Goal: Task Accomplishment & Management: Use online tool/utility

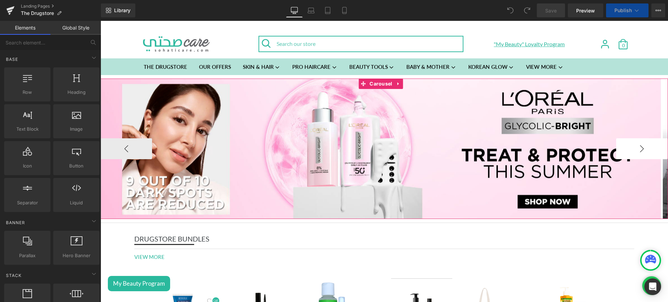
click at [629, 145] on button "›" at bounding box center [641, 148] width 51 height 21
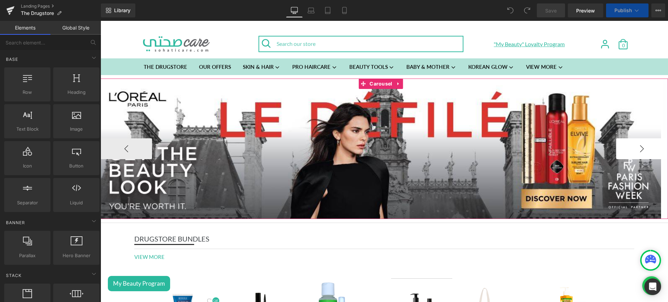
click at [638, 152] on button "›" at bounding box center [641, 148] width 51 height 21
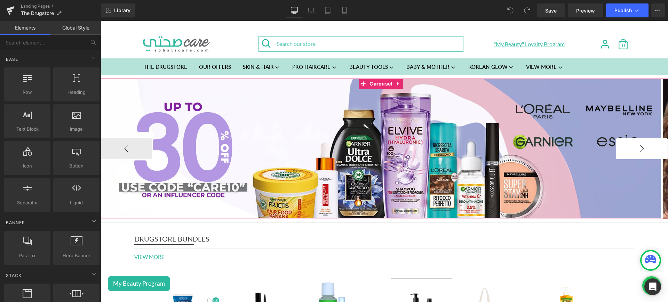
click at [638, 152] on button "›" at bounding box center [641, 148] width 51 height 21
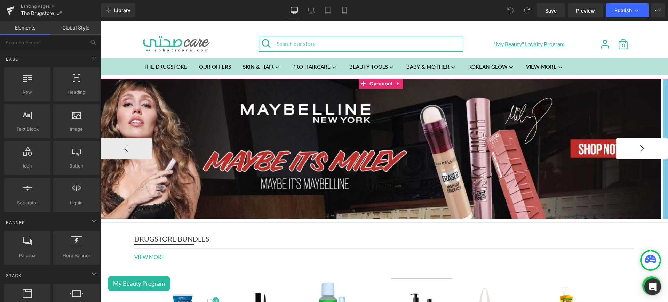
click at [638, 152] on button "›" at bounding box center [641, 148] width 51 height 21
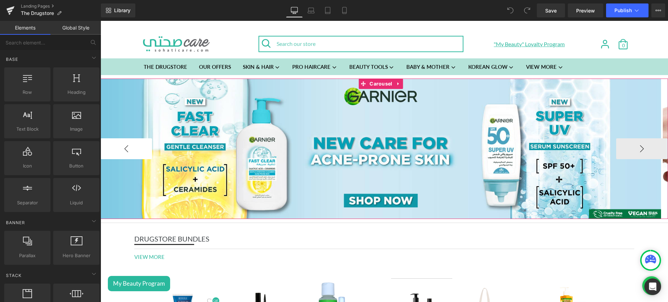
click at [141, 146] on button "‹" at bounding box center [126, 148] width 51 height 21
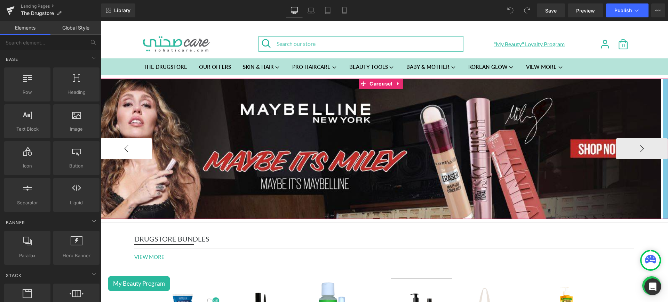
click at [141, 146] on button "‹" at bounding box center [126, 148] width 51 height 21
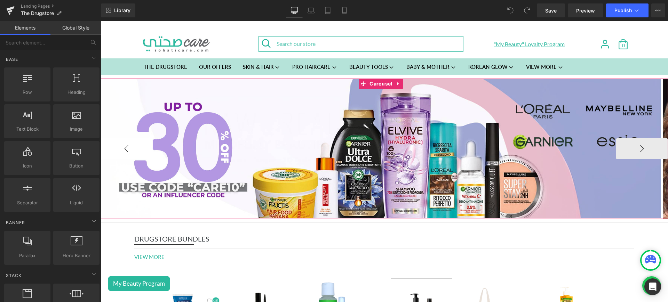
click at [141, 146] on button "‹" at bounding box center [126, 148] width 51 height 21
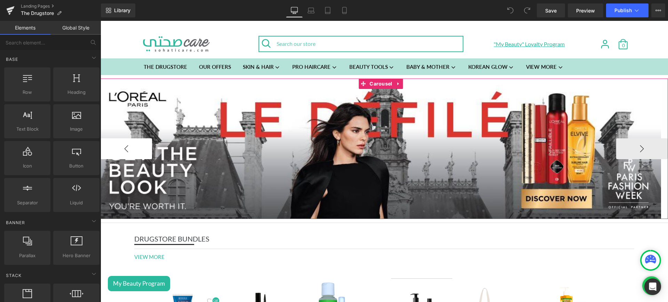
click at [142, 150] on button "‹" at bounding box center [126, 148] width 51 height 21
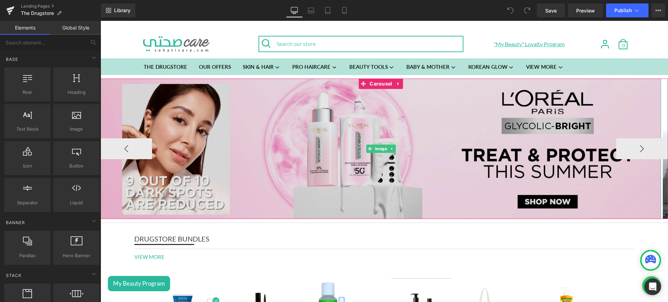
click at [250, 117] on img at bounding box center [381, 149] width 560 height 140
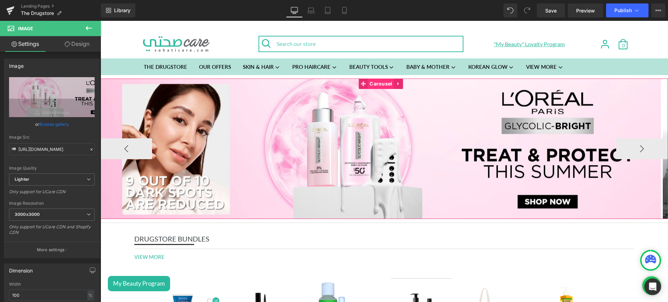
click at [375, 84] on span "Carousel" at bounding box center [381, 84] width 26 height 10
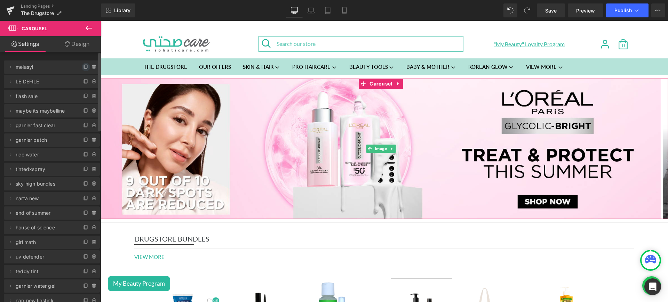
click at [85, 63] on span at bounding box center [86, 67] width 8 height 8
click at [12, 81] on icon at bounding box center [11, 82] width 6 height 6
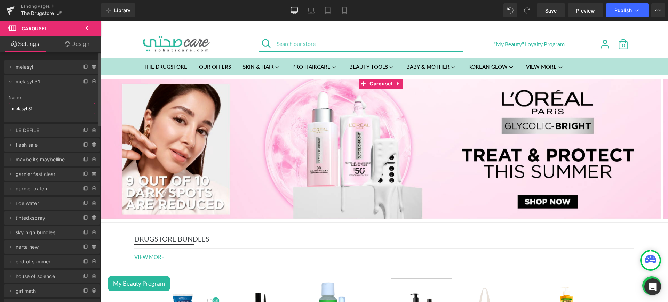
click at [44, 109] on input "melasyl 31" at bounding box center [52, 108] width 86 height 11
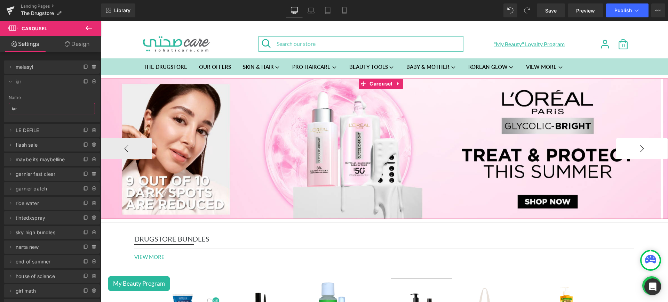
type input "iar"
click at [640, 150] on button "›" at bounding box center [641, 148] width 51 height 21
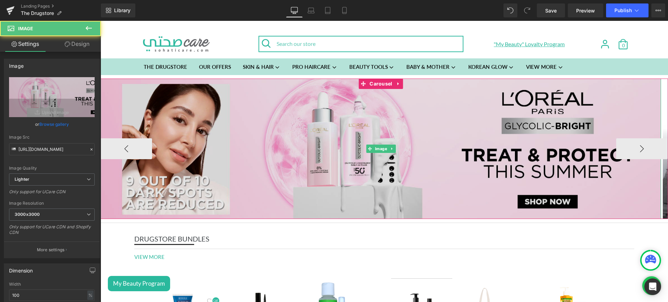
click at [349, 125] on img at bounding box center [381, 149] width 560 height 140
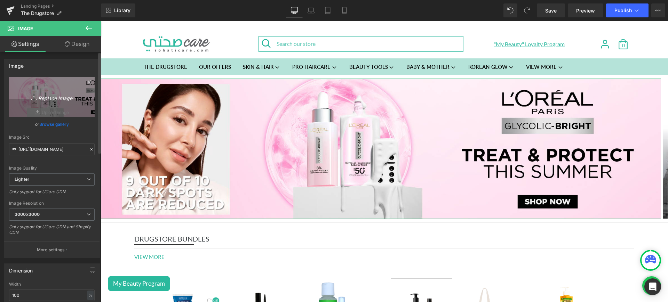
click at [61, 96] on icon "Replace Image" at bounding box center [52, 97] width 56 height 9
type input "C:\fakepath\iar web.jpg"
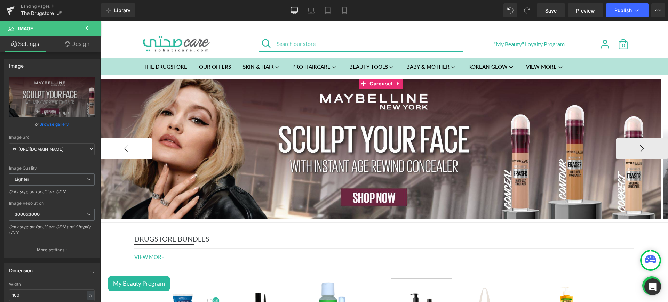
click at [149, 143] on button "‹" at bounding box center [126, 148] width 51 height 21
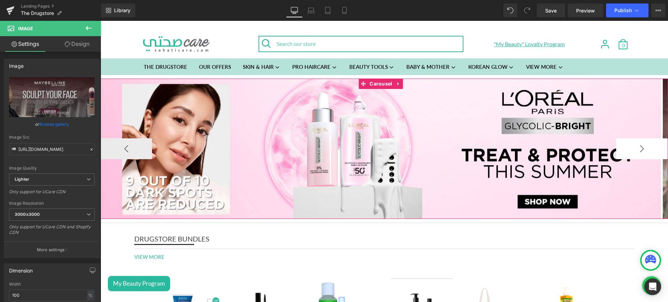
click at [619, 154] on button "›" at bounding box center [641, 148] width 51 height 21
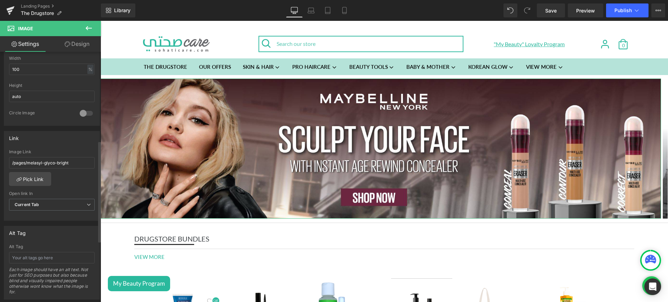
scroll to position [230, 0]
click at [37, 174] on link "Pick Link" at bounding box center [30, 175] width 42 height 14
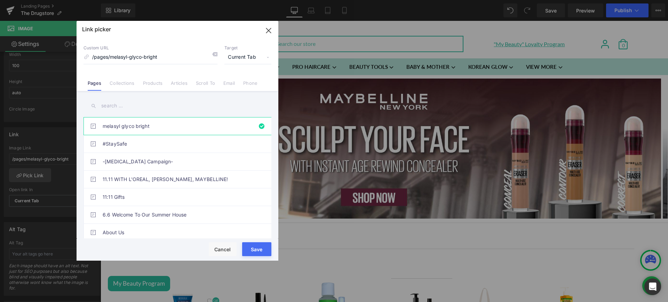
click at [122, 81] on link "Collections" at bounding box center [122, 85] width 25 height 10
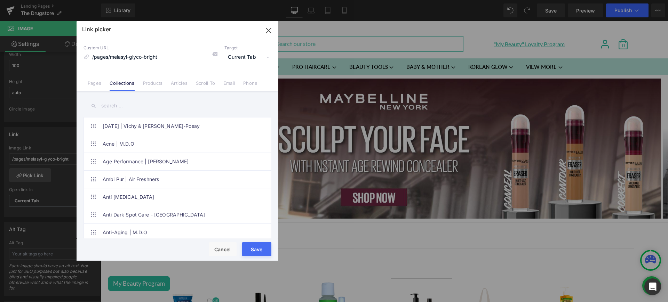
click at [129, 104] on input "text" at bounding box center [177, 106] width 188 height 16
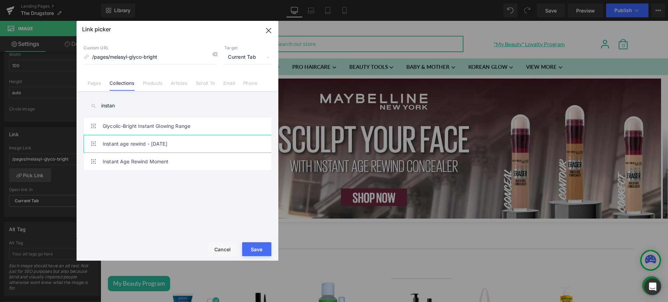
type input "instan"
click at [196, 150] on link "Instant age rewind - [DATE]" at bounding box center [179, 143] width 153 height 17
click at [260, 244] on button "Save" at bounding box center [256, 249] width 29 height 14
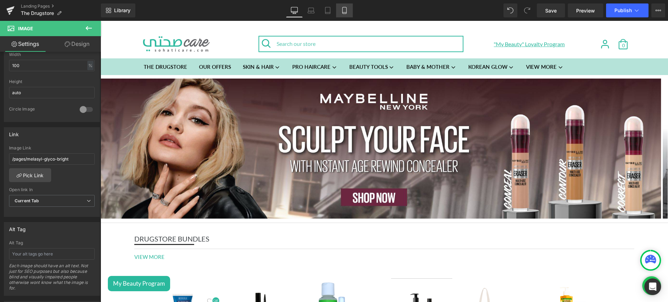
click at [339, 5] on link "Mobile" at bounding box center [344, 10] width 17 height 14
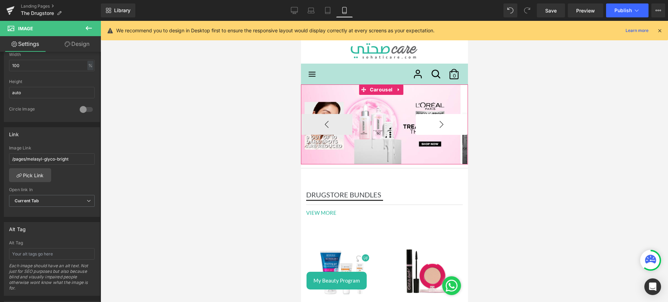
click at [442, 127] on button "›" at bounding box center [440, 124] width 51 height 21
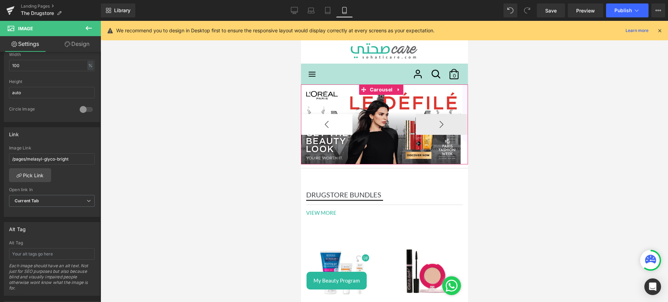
click at [348, 127] on button "‹" at bounding box center [325, 124] width 51 height 21
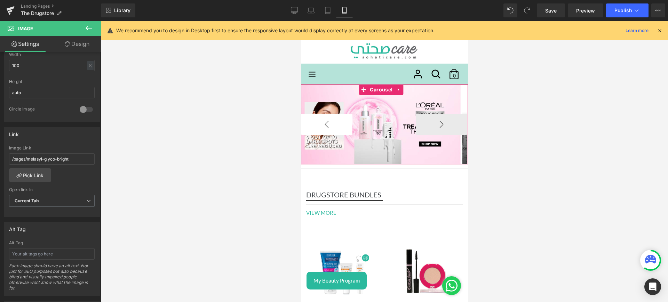
click at [348, 127] on button "‹" at bounding box center [325, 124] width 51 height 21
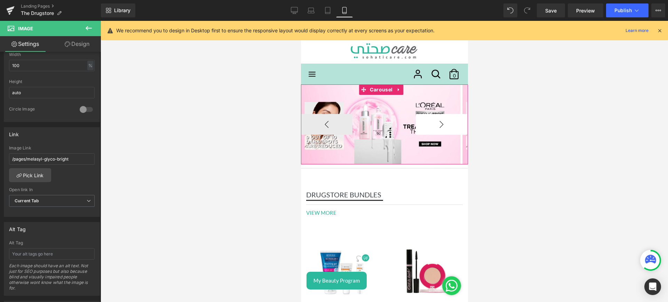
click at [436, 127] on button "›" at bounding box center [440, 124] width 51 height 21
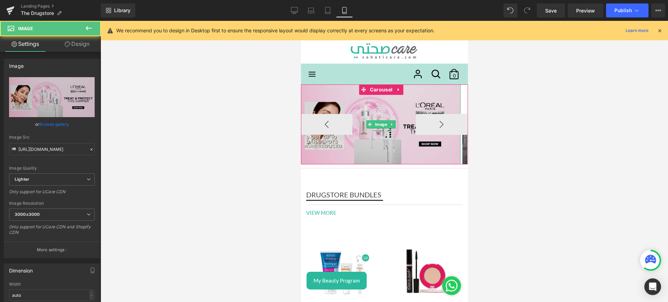
click at [369, 103] on img at bounding box center [380, 125] width 160 height 80
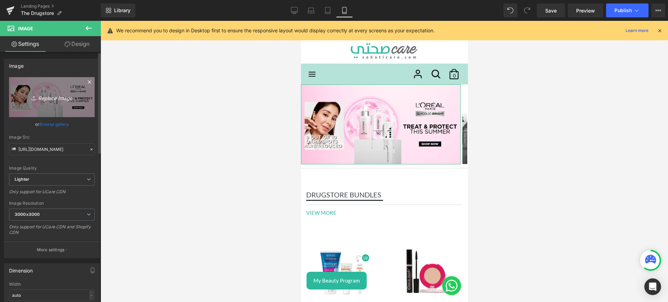
click at [48, 96] on icon "Replace Image" at bounding box center [52, 97] width 56 height 9
type input "C:\fakepath\iar mob.jpg"
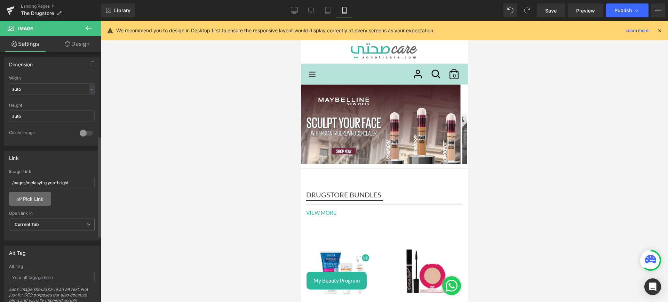
scroll to position [207, 0]
click at [45, 195] on link "Pick Link" at bounding box center [30, 199] width 42 height 14
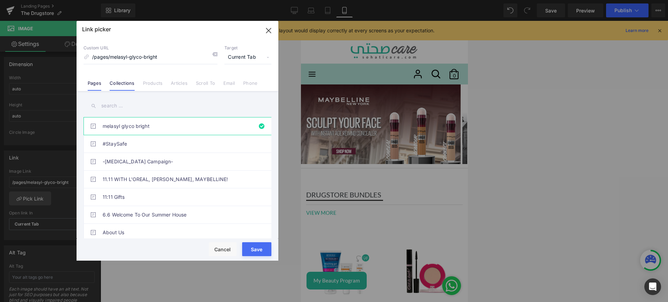
click at [123, 77] on li "Collections" at bounding box center [121, 80] width 33 height 12
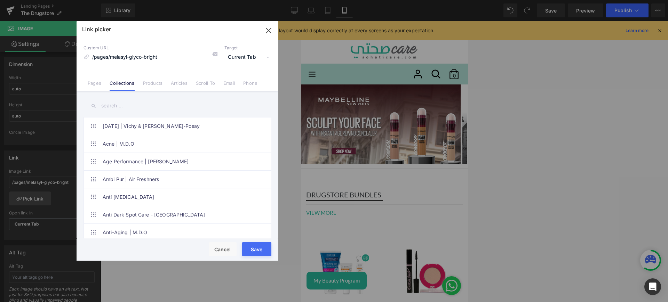
click at [120, 107] on input "text" at bounding box center [177, 106] width 188 height 16
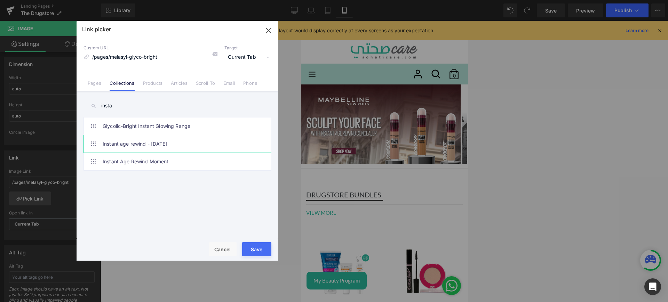
type input "insta"
click at [190, 140] on link "Instant age rewind - [DATE]" at bounding box center [179, 143] width 153 height 17
click at [260, 243] on button "Save" at bounding box center [256, 249] width 29 height 14
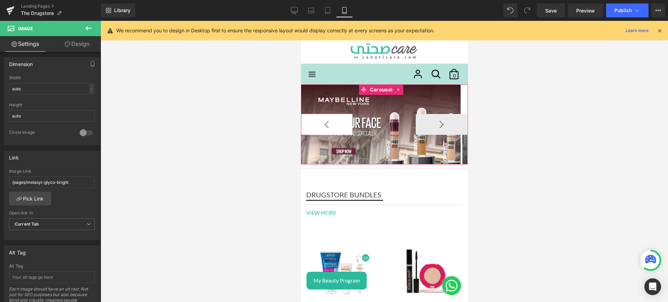
click at [336, 125] on button "‹" at bounding box center [325, 124] width 51 height 21
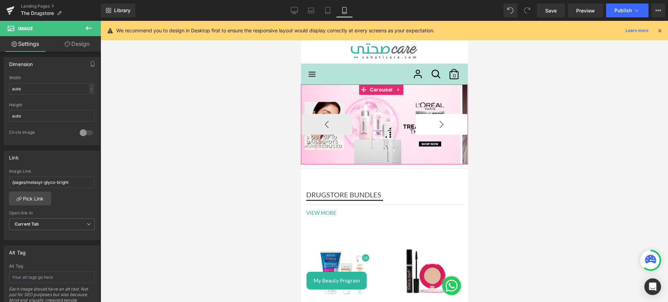
click at [442, 126] on button "›" at bounding box center [440, 124] width 51 height 21
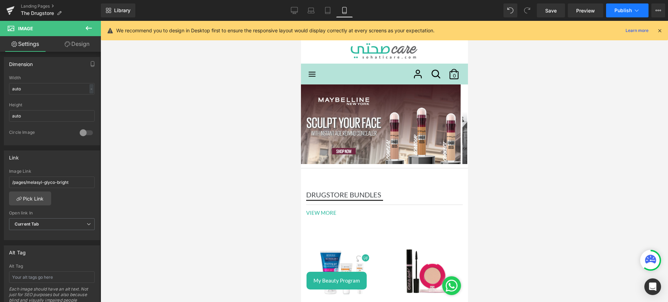
click at [627, 6] on button "Publish" at bounding box center [627, 10] width 42 height 14
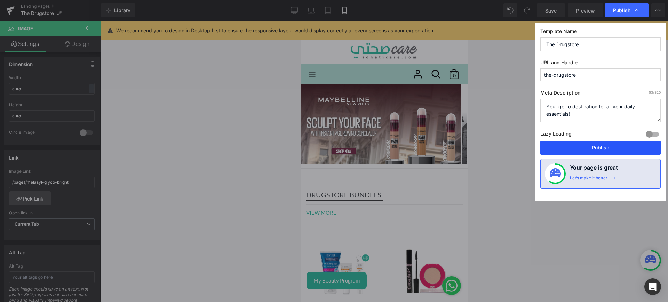
click at [603, 141] on button "Publish" at bounding box center [600, 148] width 120 height 14
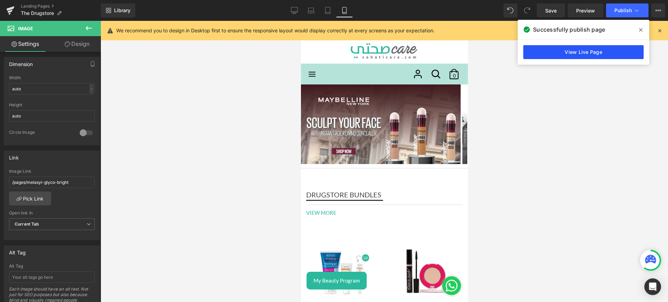
click at [556, 48] on link "View Live Page" at bounding box center [583, 52] width 120 height 14
